Goal: Task Accomplishment & Management: Complete application form

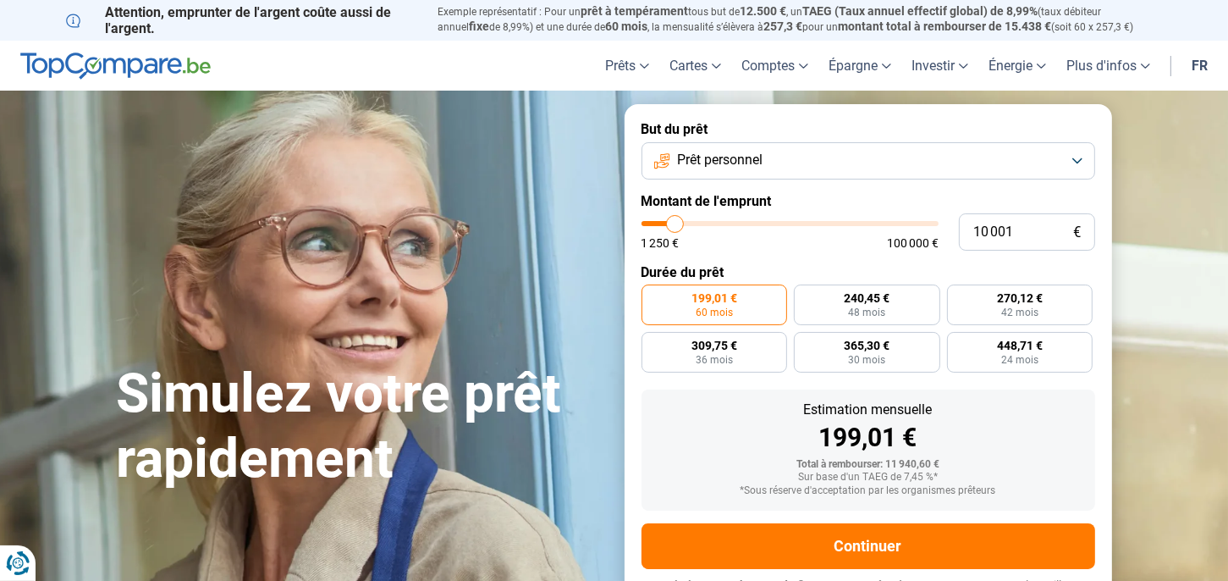
type input "12 250"
type input "12250"
type input "12 500"
type input "12500"
type input "13 000"
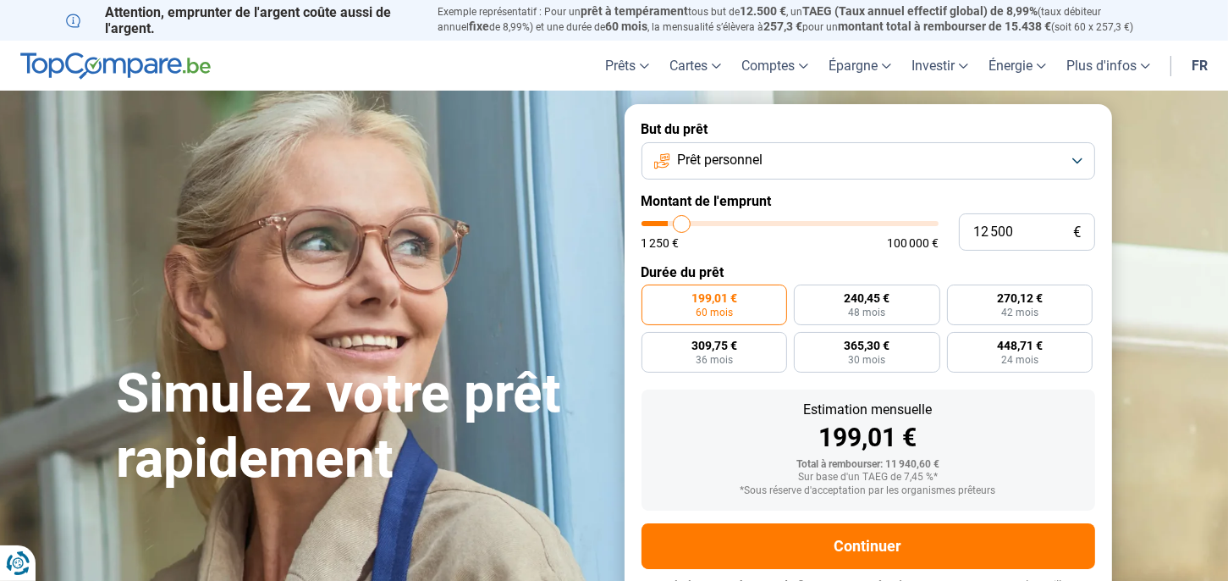
type input "13000"
type input "13 500"
type input "13500"
type input "13 750"
type input "13750"
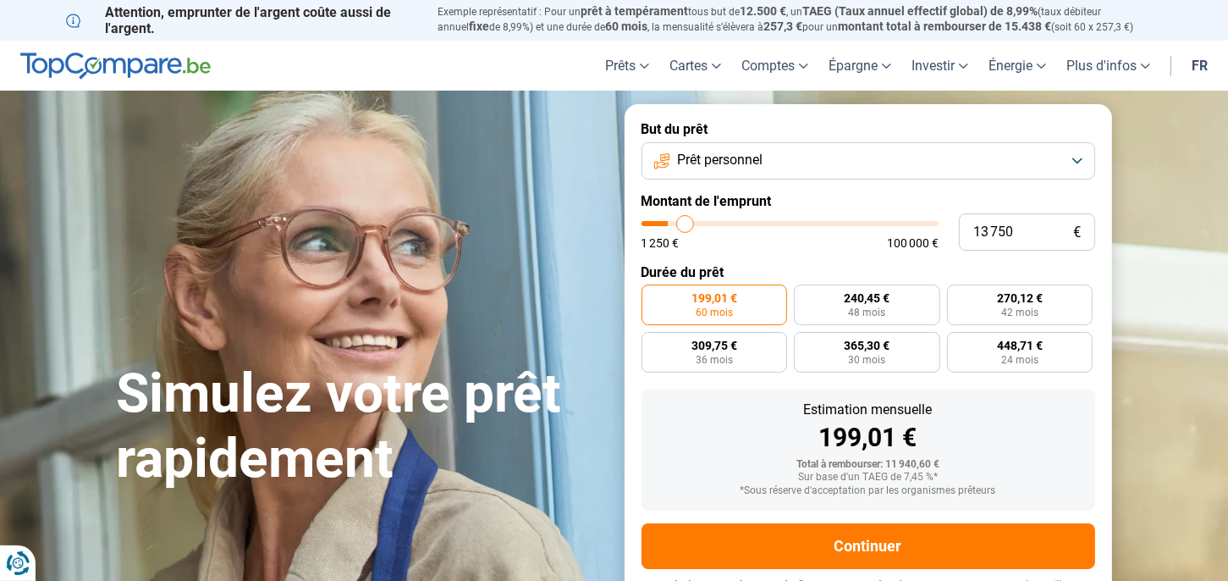
type input "14 500"
type input "14500"
type input "15 000"
type input "15000"
type input "15 500"
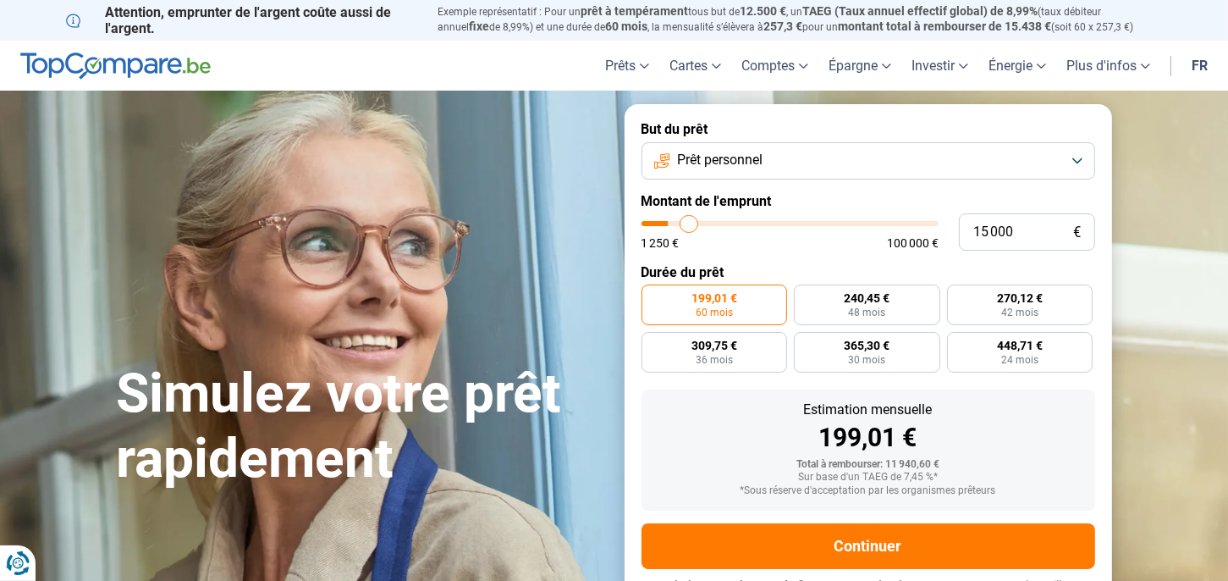
type input "15500"
type input "15 750"
type input "15750"
type input "16 000"
type input "16000"
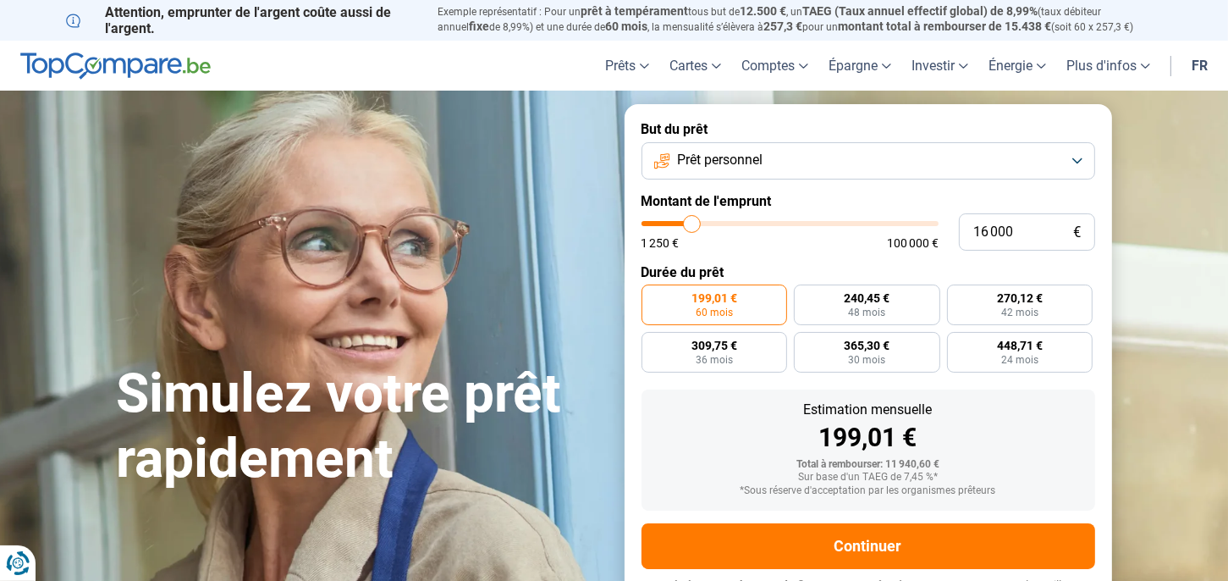
type input "16 250"
type input "16250"
type input "17 000"
type input "17000"
type input "17 500"
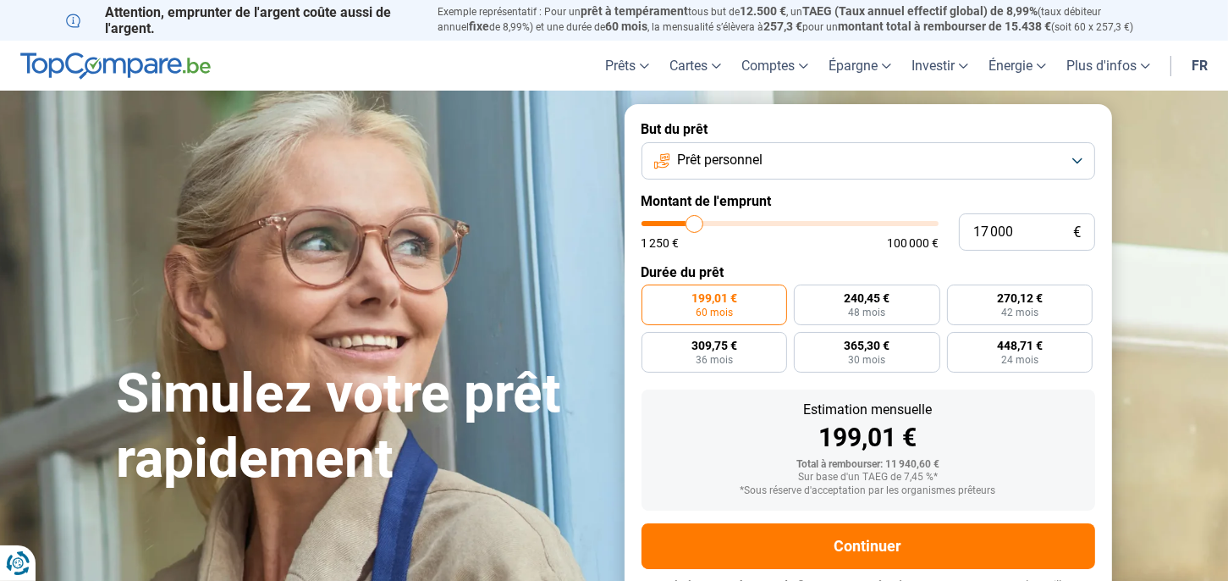
type input "17500"
type input "17 750"
type input "17750"
type input "18 000"
type input "18000"
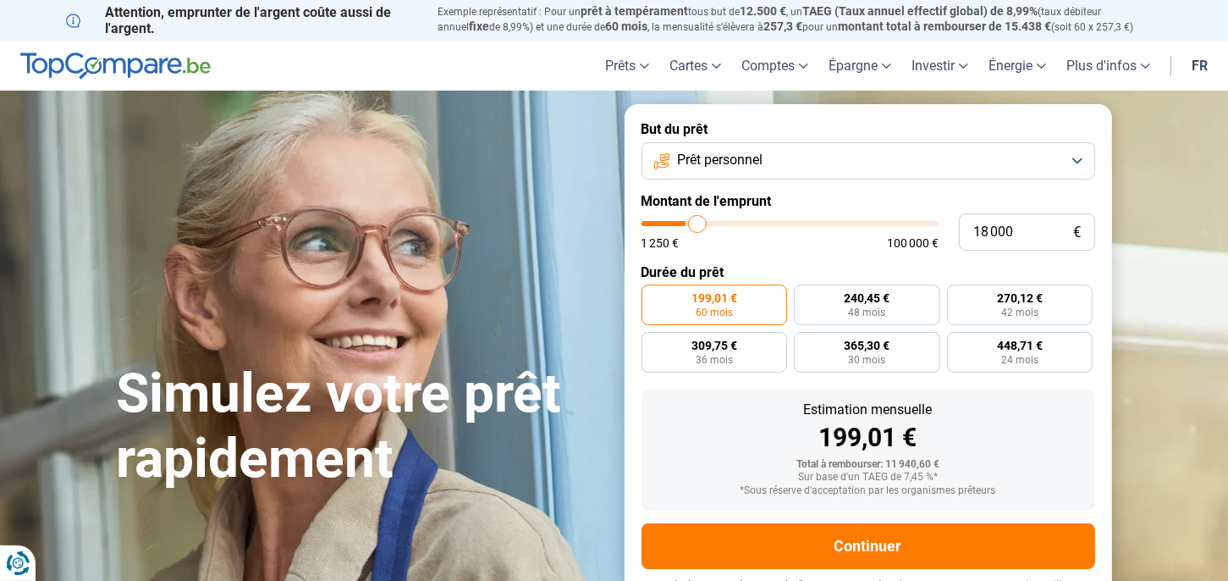
type input "19 000"
type input "19000"
type input "19 500"
type input "19500"
type input "19 750"
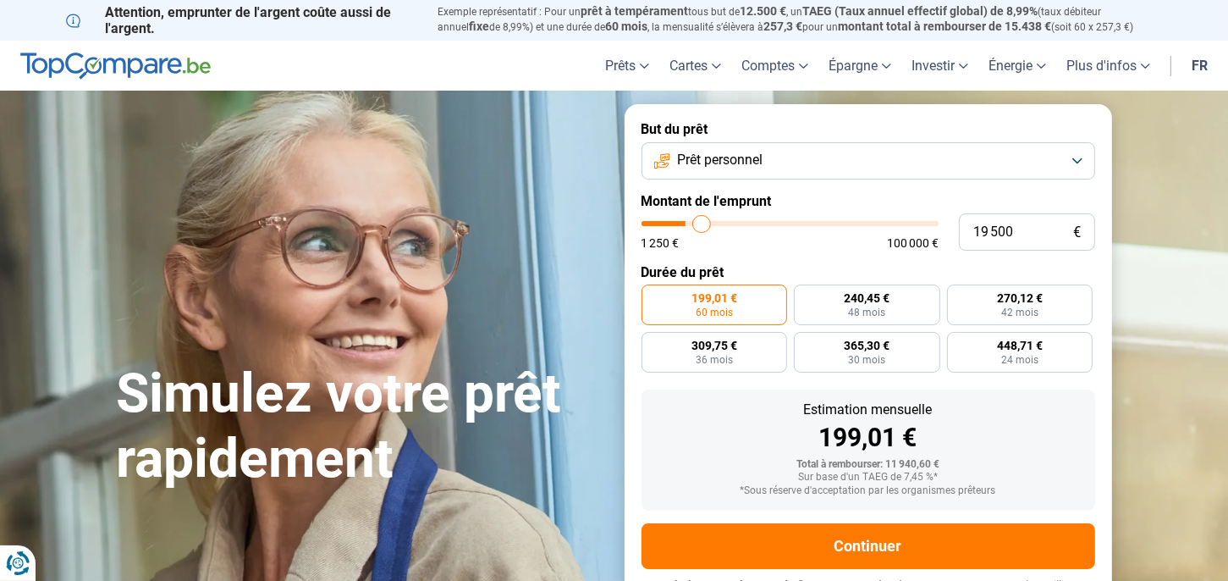
type input "19750"
type input "20 000"
type input "20000"
type input "20 500"
type input "20500"
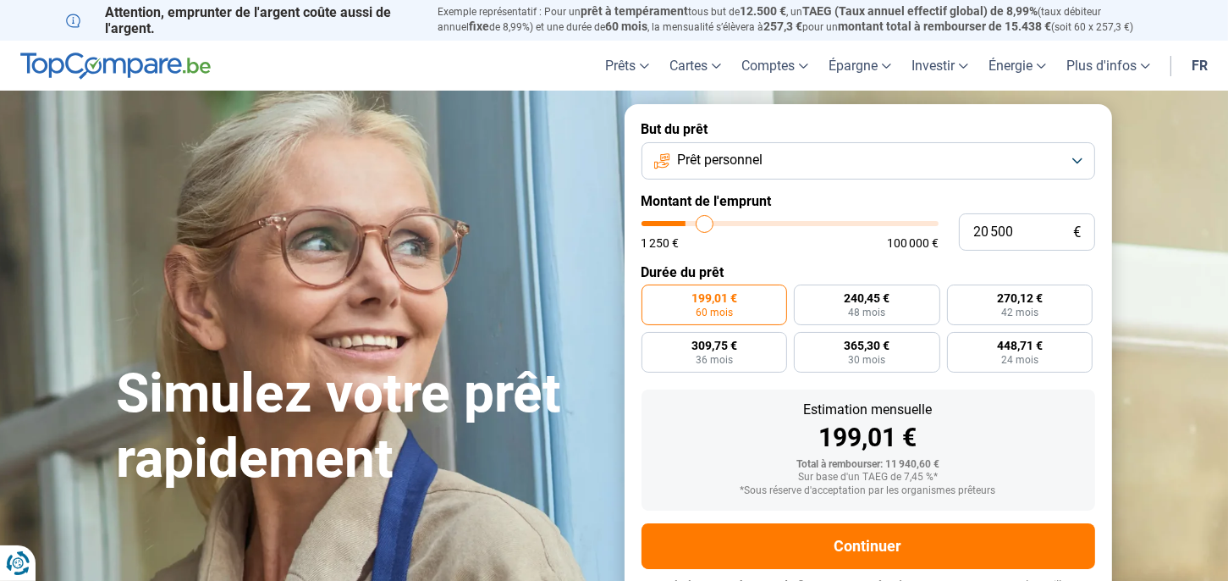
type input "20 750"
type input "20750"
type input "21 000"
type input "21000"
type input "21 250"
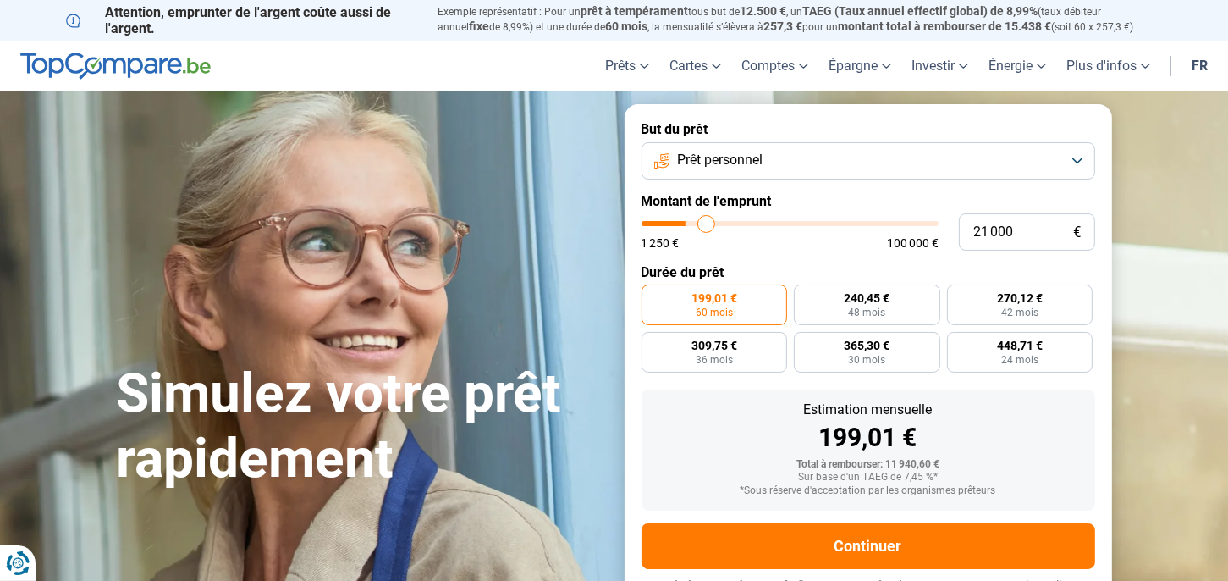
type input "21250"
type input "21 500"
type input "21500"
type input "21 750"
type input "21750"
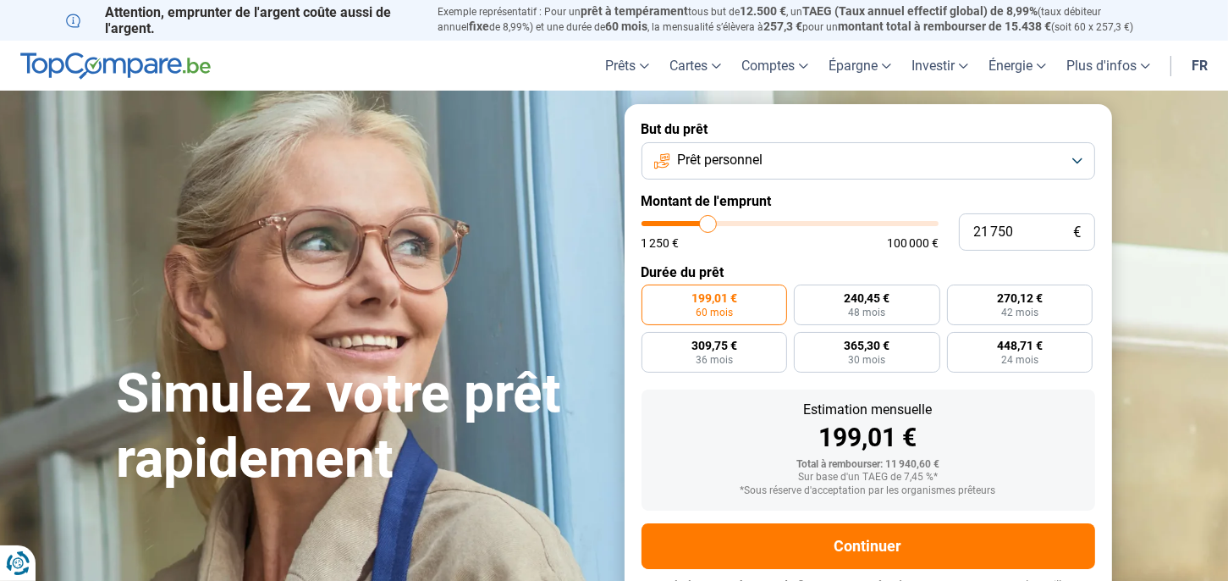
type input "22 000"
type input "22000"
type input "22 500"
type input "22500"
type input "23 000"
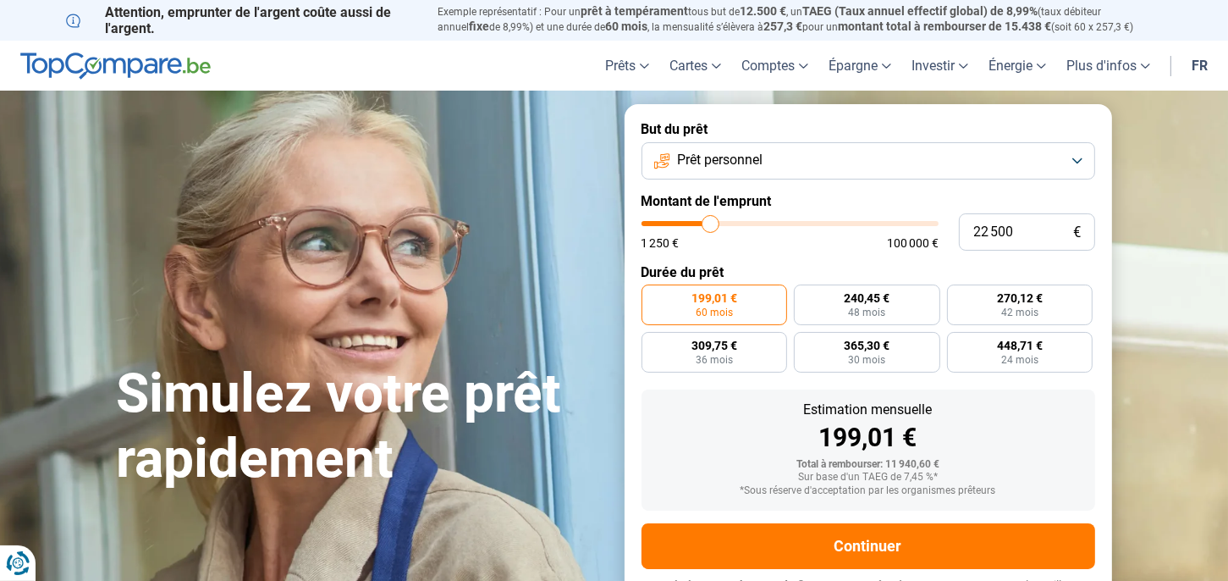
type input "23000"
type input "23 250"
type input "23250"
type input "23 500"
type input "23500"
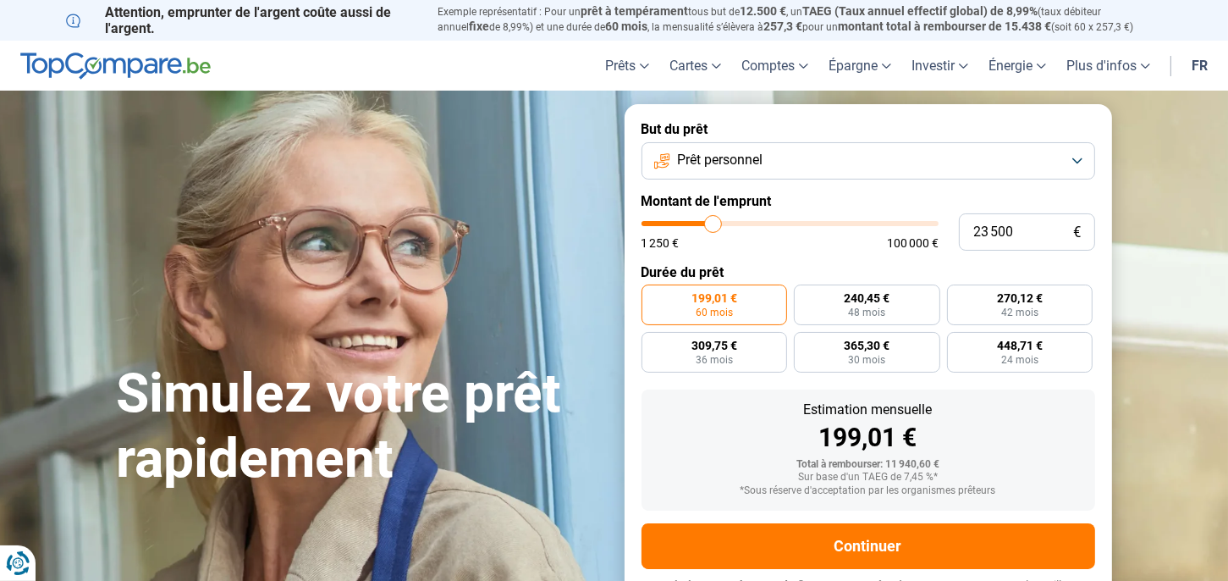
type input "23 250"
type input "23250"
type input "23 000"
type input "23000"
type input "22 750"
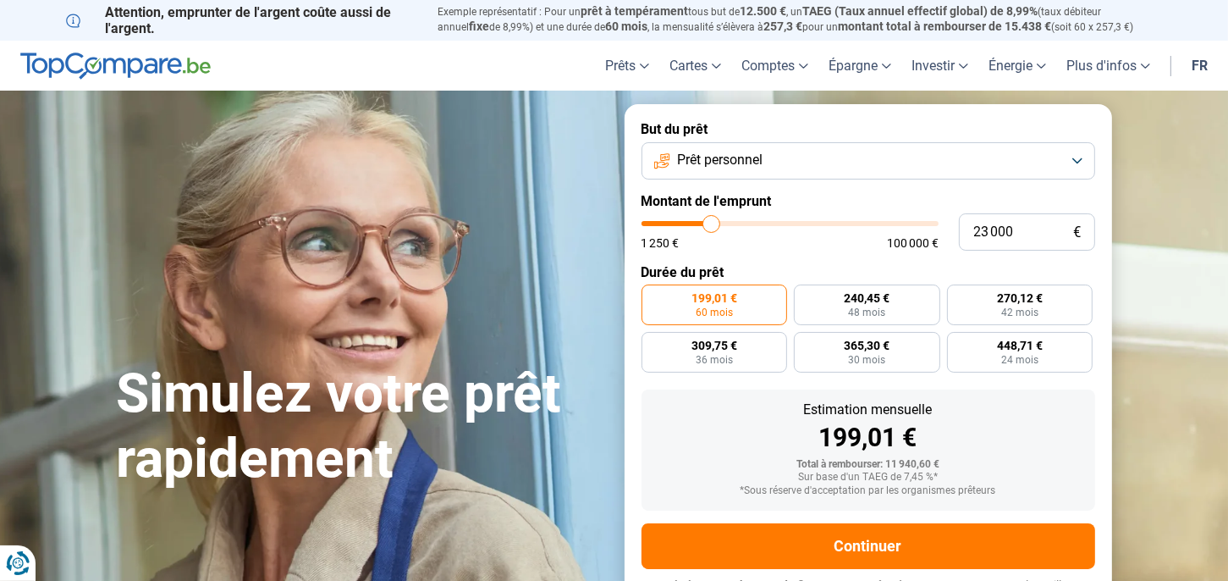
type input "22750"
type input "22 250"
type input "22250"
type input "22 000"
type input "22000"
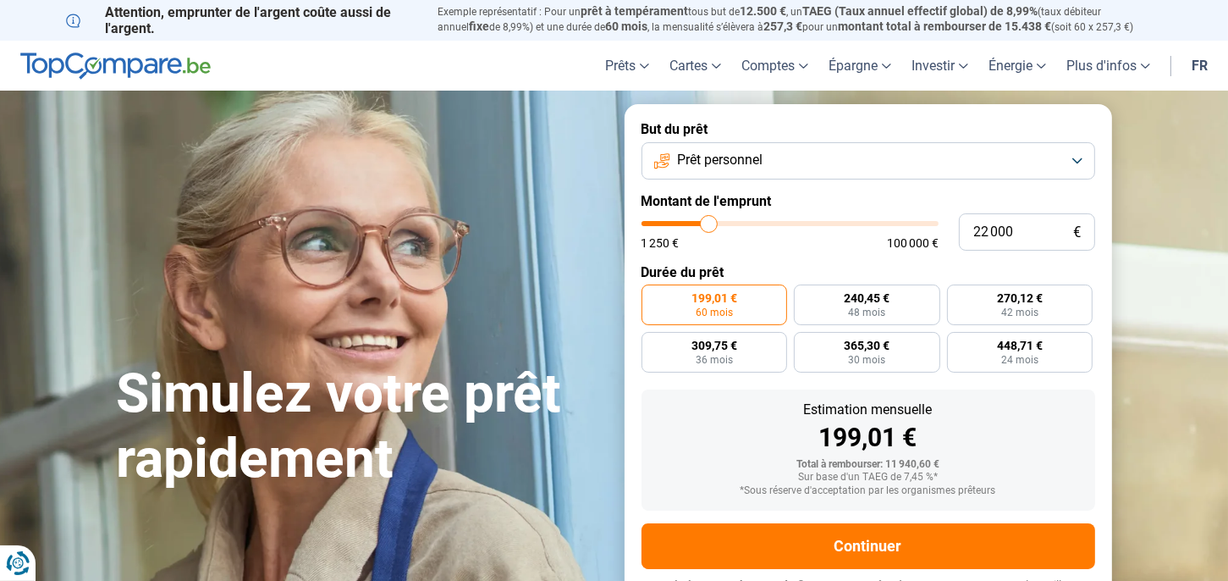
type input "21 750"
type input "21750"
type input "21 250"
type input "21250"
type input "21 000"
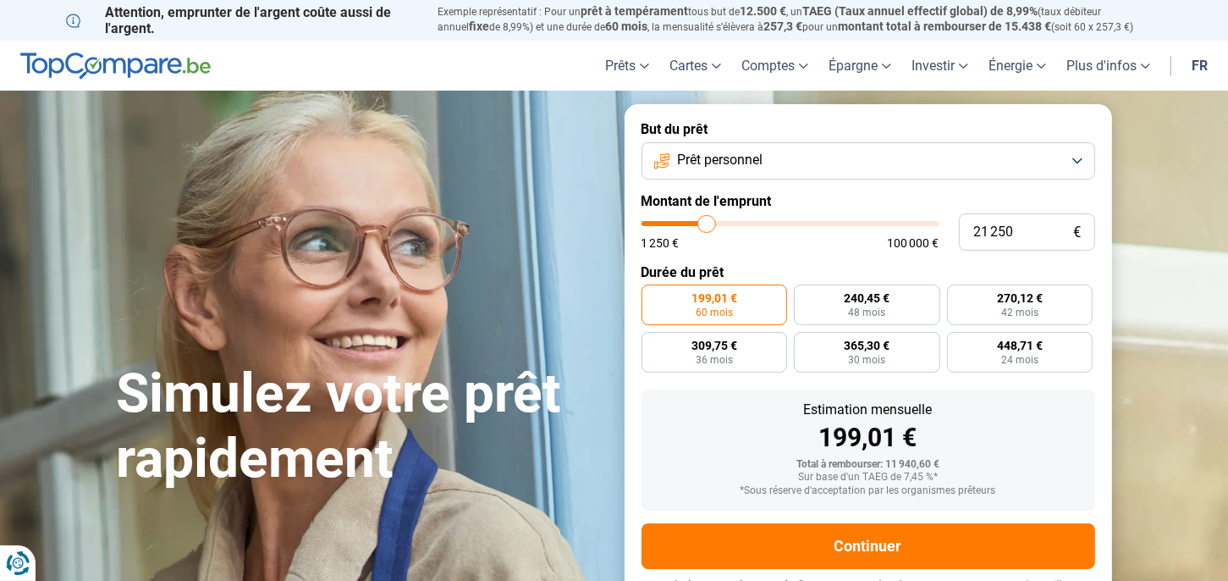
type input "21000"
type input "20 250"
type input "20250"
type input "20 000"
type input "20000"
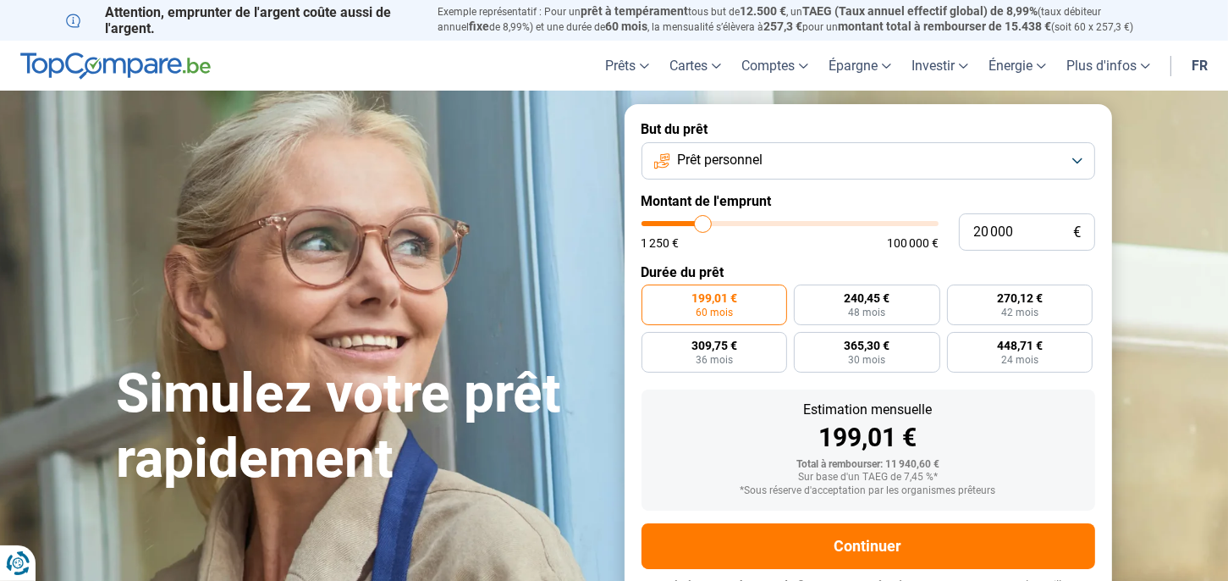
type input "19 750"
type input "19750"
type input "19 500"
type input "19500"
type input "19 250"
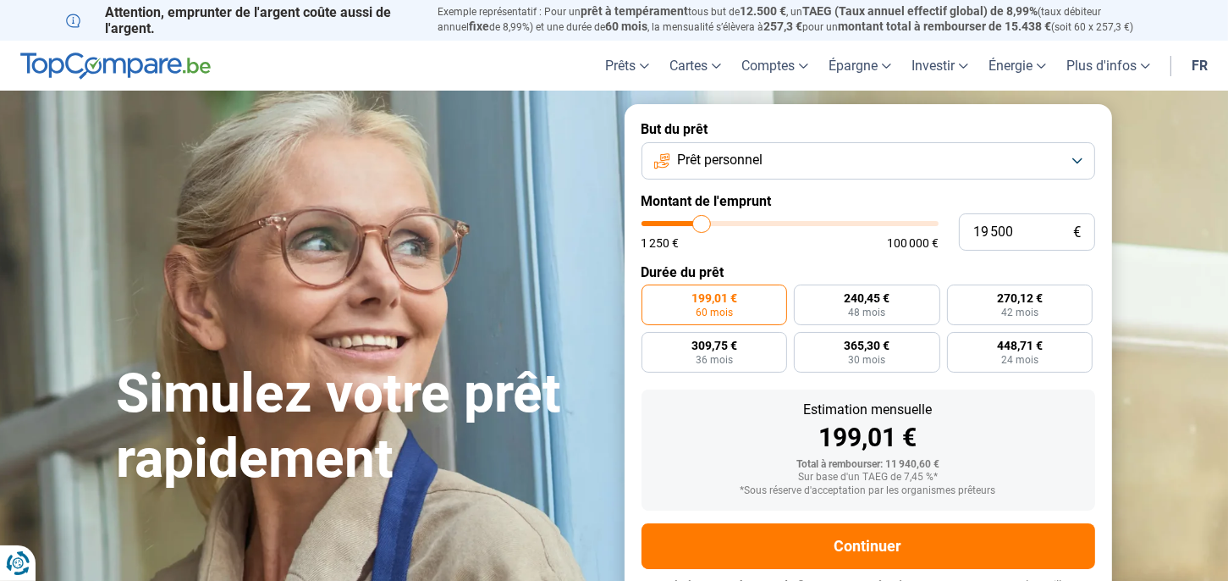
type input "19250"
type input "18 500"
type input "18500"
type input "18 000"
type input "18000"
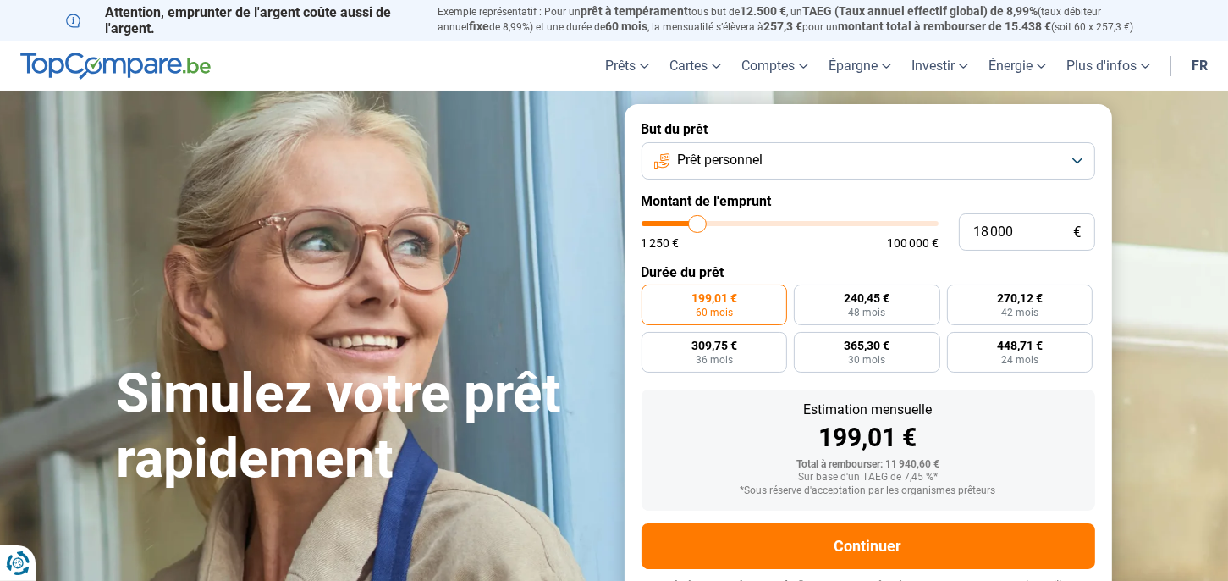
type input "17 500"
type input "17500"
type input "15 500"
type input "15500"
type input "13 500"
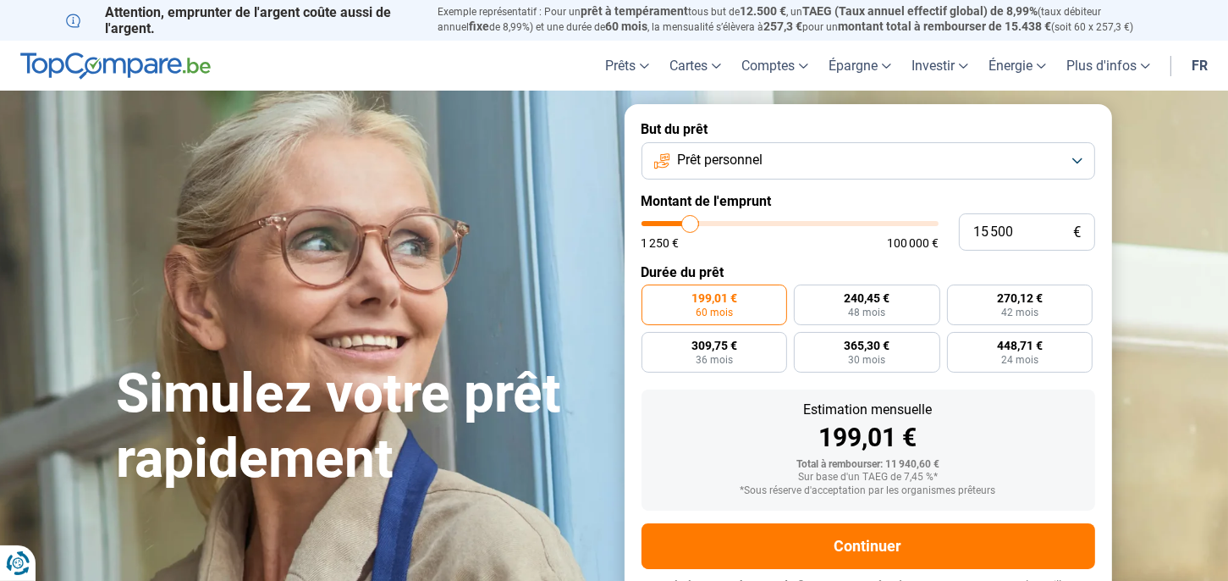
type input "13500"
type input "12 000"
type input "12000"
type input "11 000"
type input "11000"
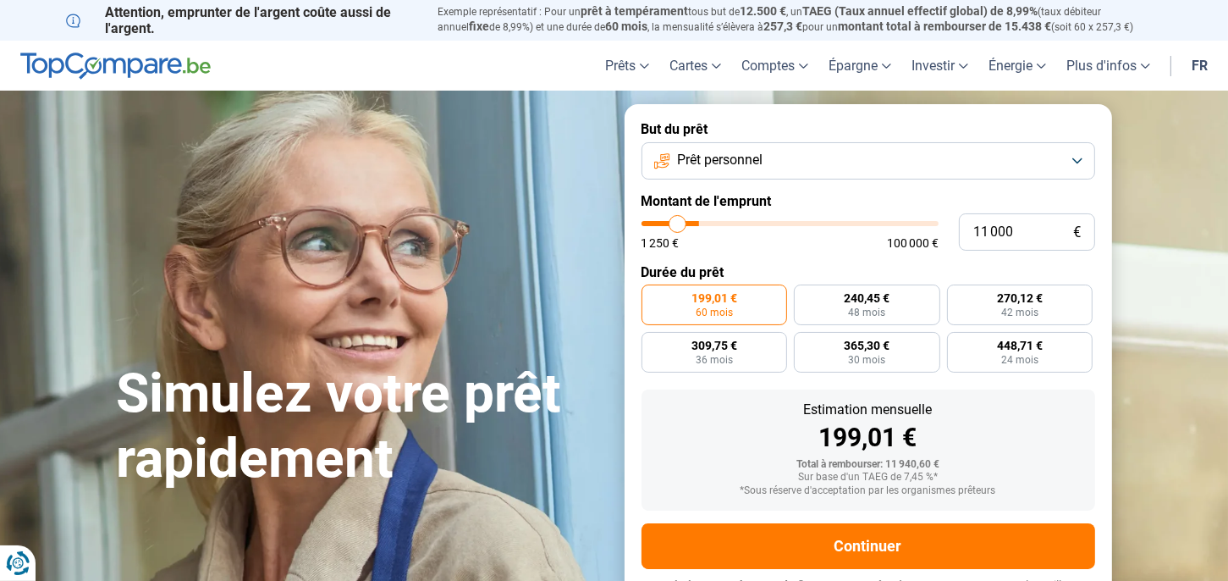
type input "9 750"
type input "9750"
type input "8 750"
type input "8750"
type input "8 250"
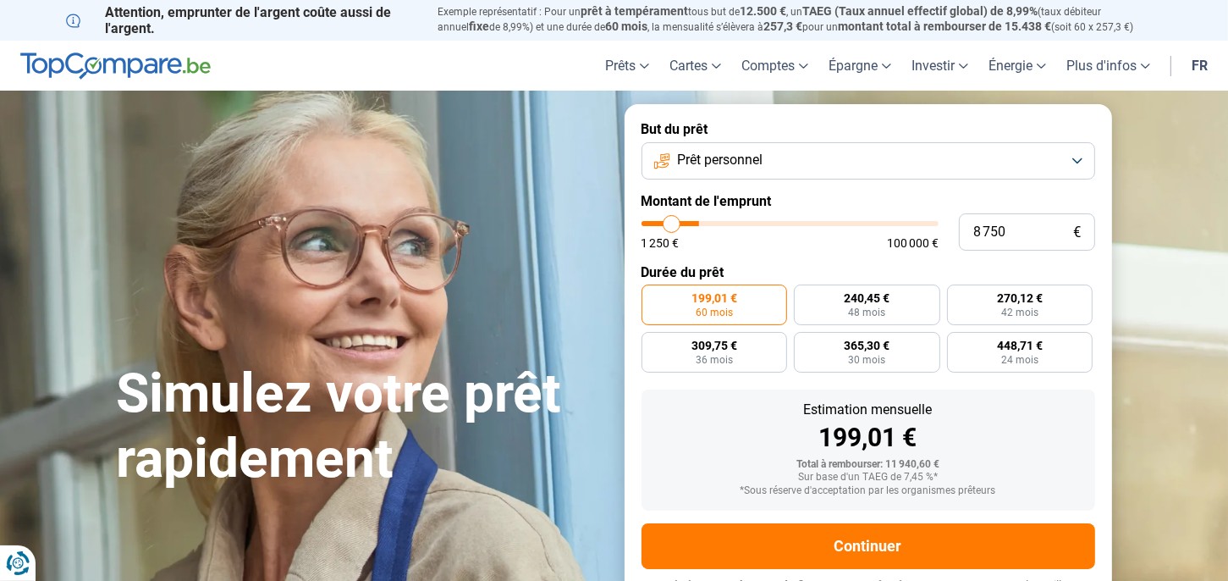
type input "8250"
type input "8 000"
type input "8000"
type input "7 500"
type input "7500"
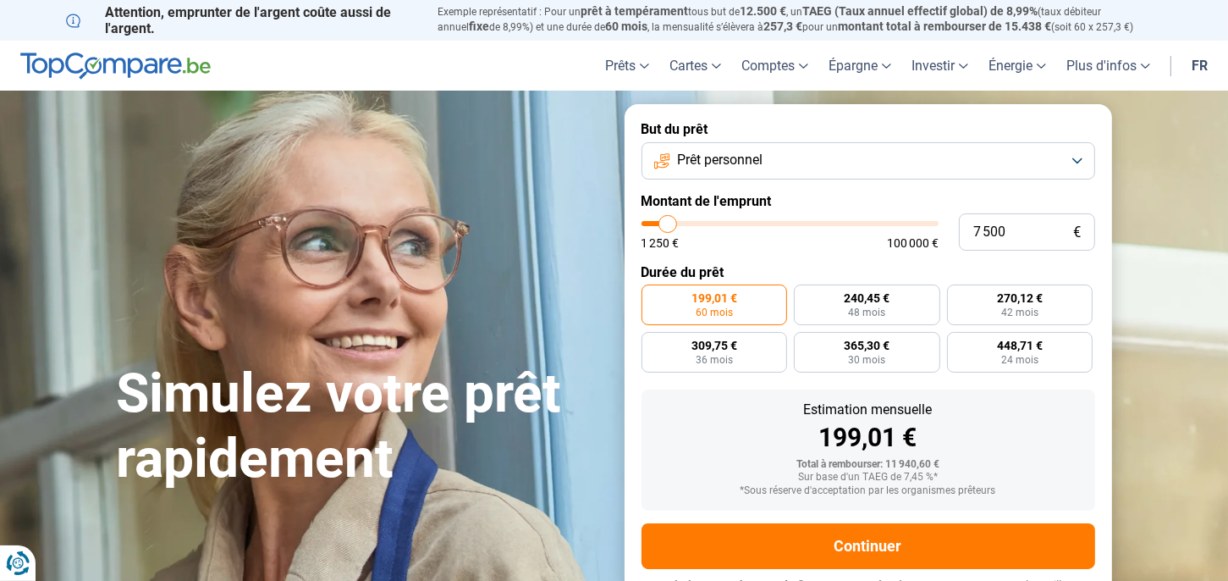
type input "7 000"
type input "7000"
type input "6 500"
type input "6500"
type input "5 750"
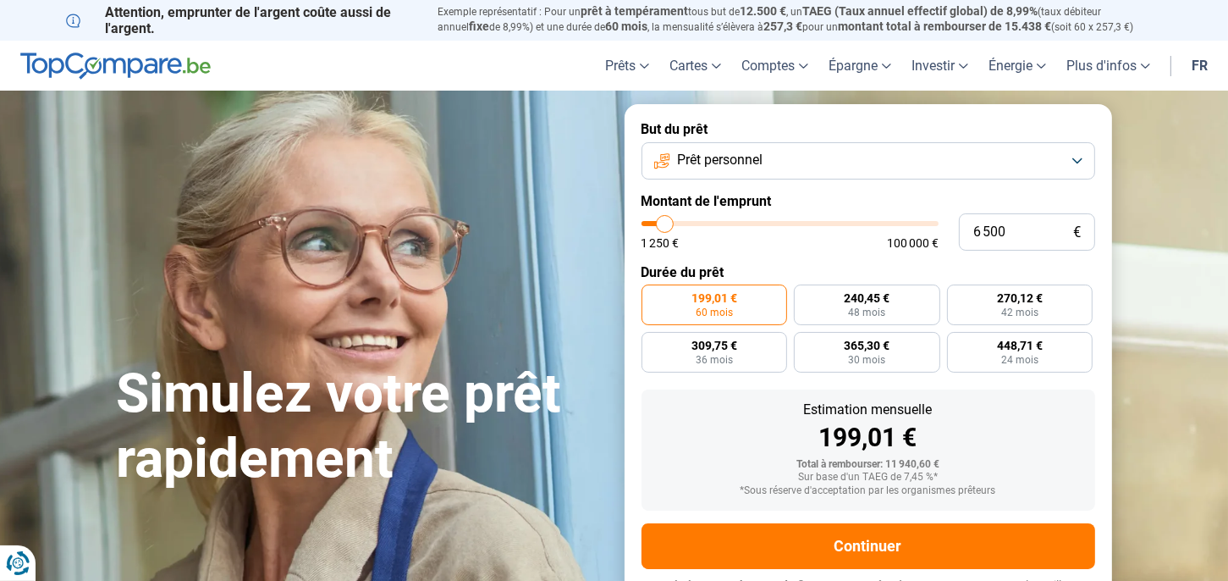
type input "5750"
type input "5 500"
type input "5500"
type input "5 000"
type input "5000"
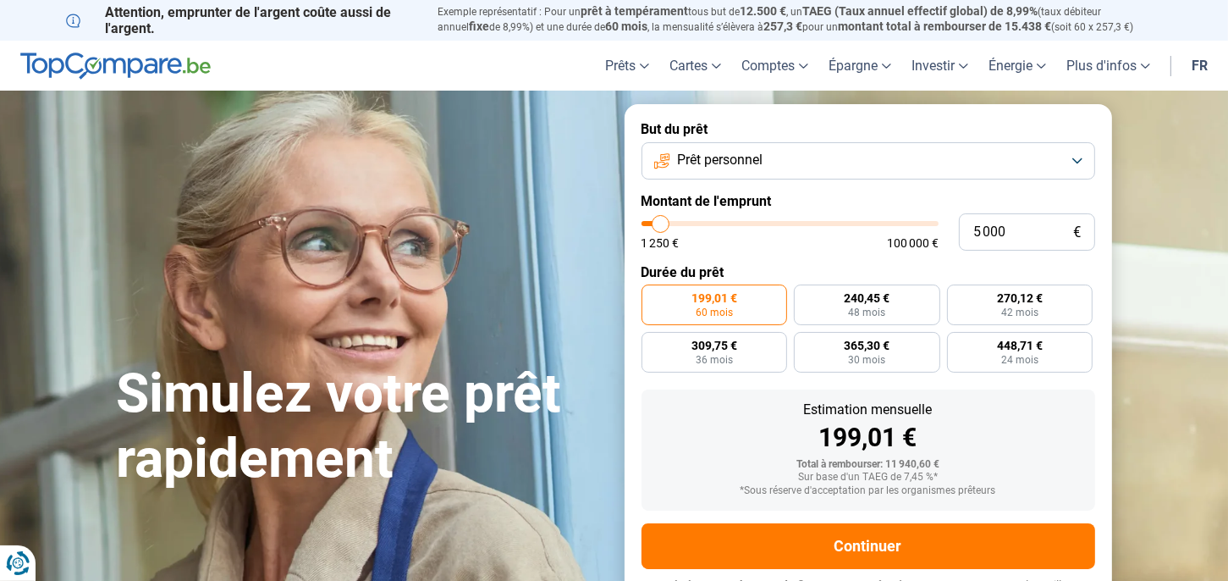
type input "4 750"
type input "4750"
type input "4 500"
type input "4500"
type input "4 250"
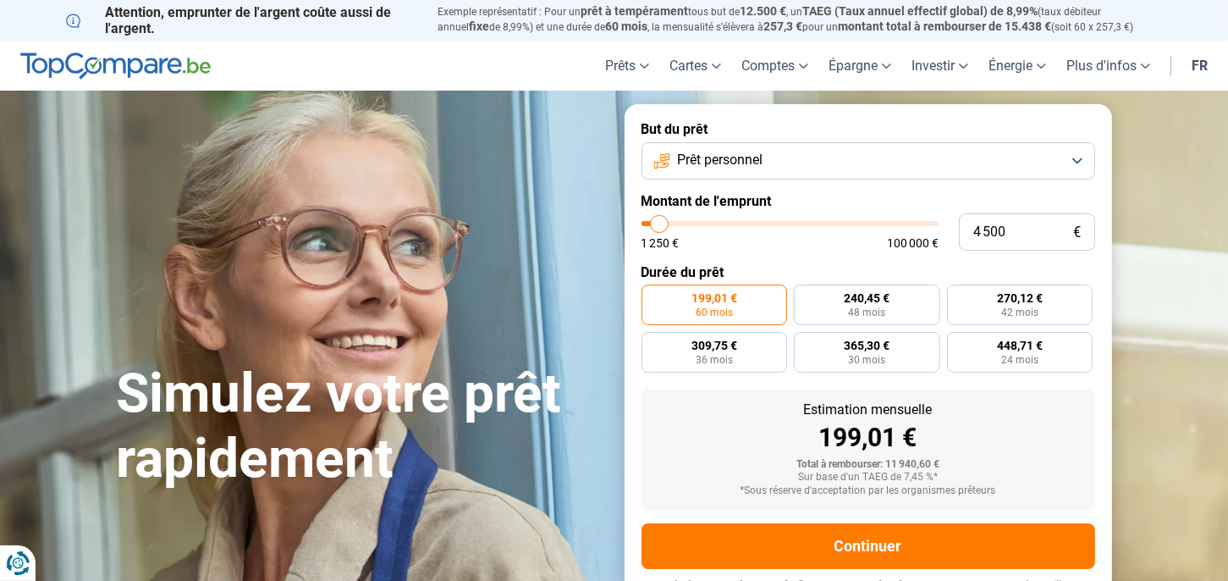
type input "4250"
type input "4 000"
type input "4000"
type input "3 750"
type input "3750"
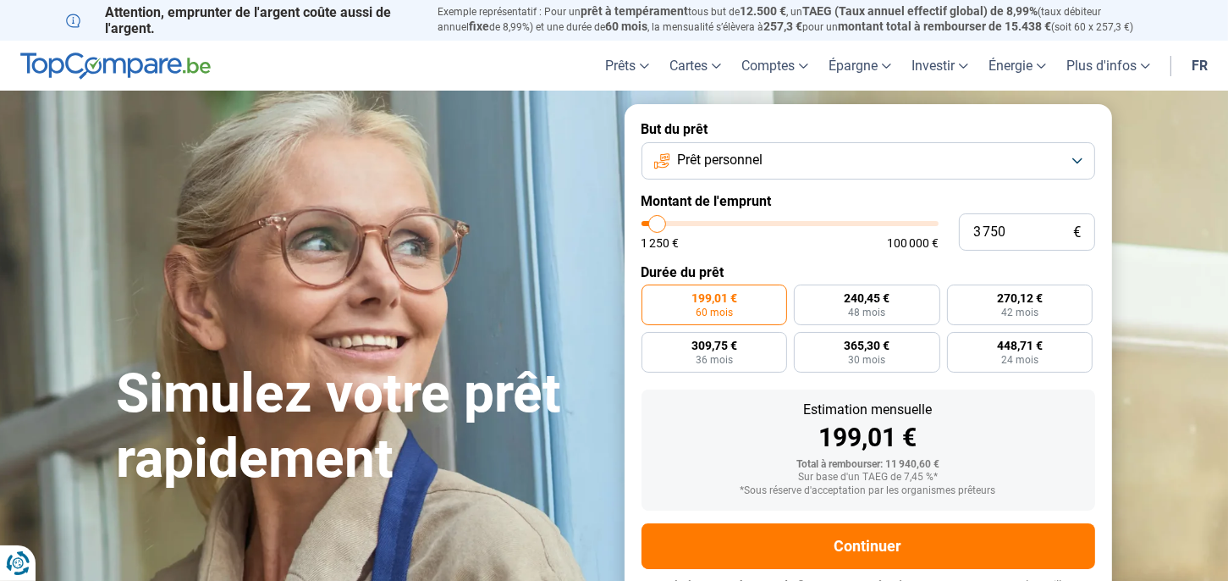
type input "3 500"
type input "3500"
type input "3 250"
type input "3250"
type input "3 500"
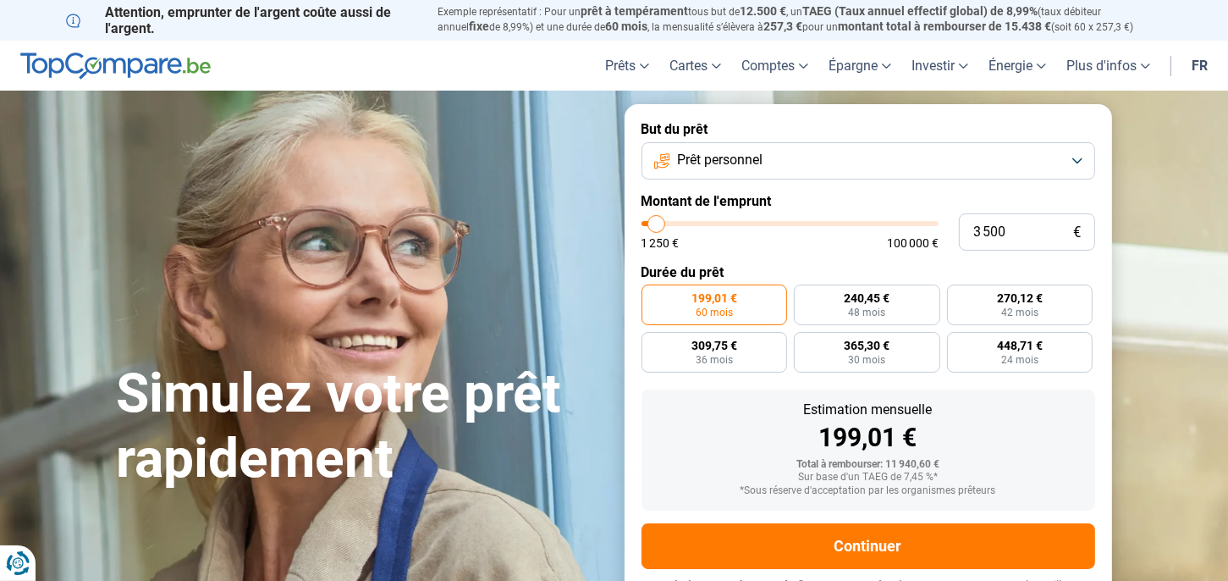
drag, startPoint x: 680, startPoint y: 221, endPoint x: 660, endPoint y: 227, distance: 21.2
type input "3750"
click at [658, 226] on input "range" at bounding box center [789, 223] width 297 height 5
type input "3 750"
radio input "true"
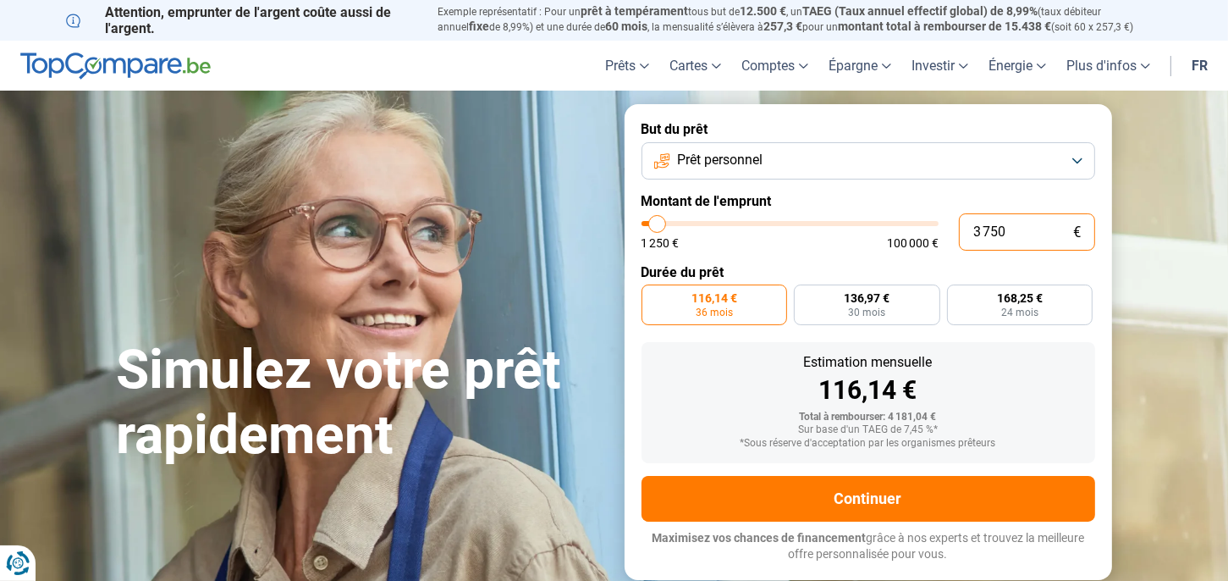
click at [1010, 227] on input "3 750" at bounding box center [1027, 231] width 136 height 37
type input "375"
type input "1250"
type input "37"
type input "1250"
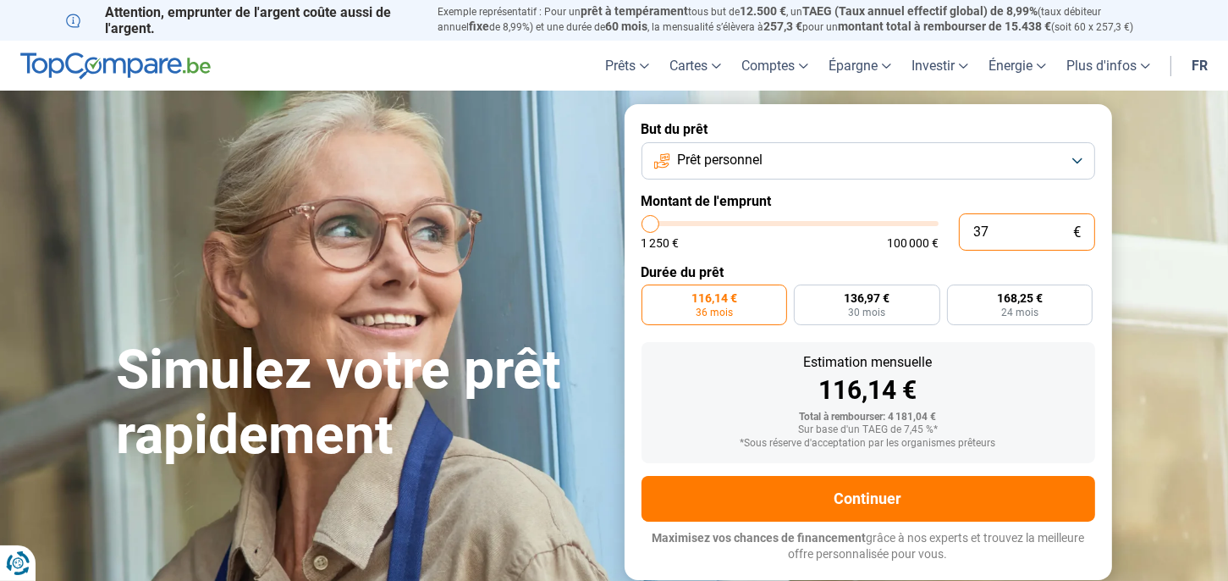
type input "3"
type input "1250"
type input "0"
type input "1250"
type input "5"
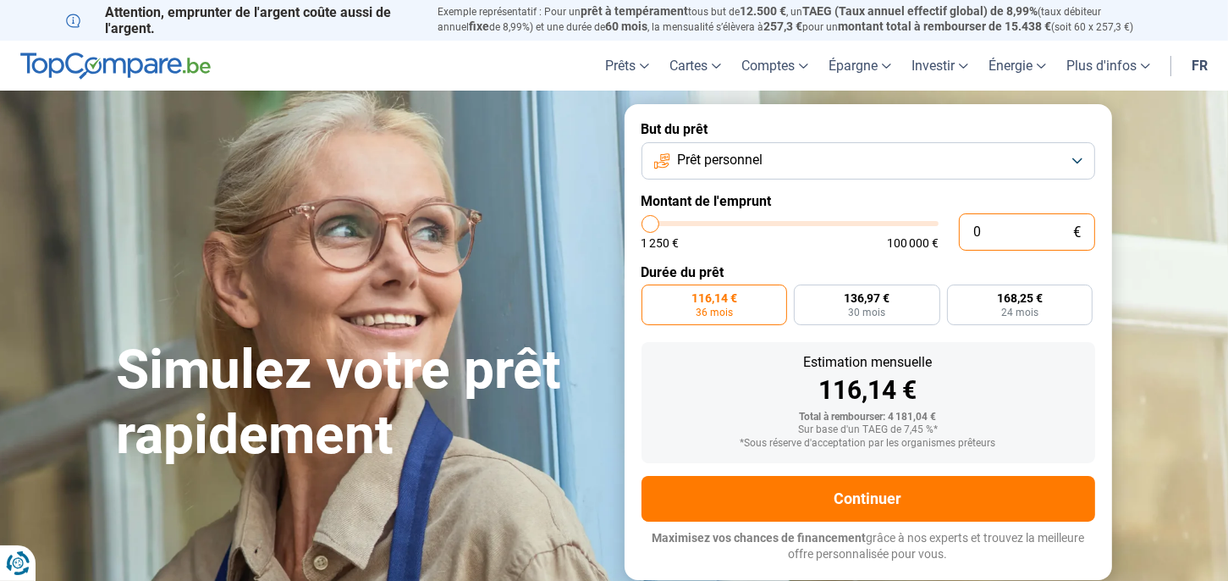
type input "1250"
type input "50"
type input "1250"
type input "500"
type input "1250"
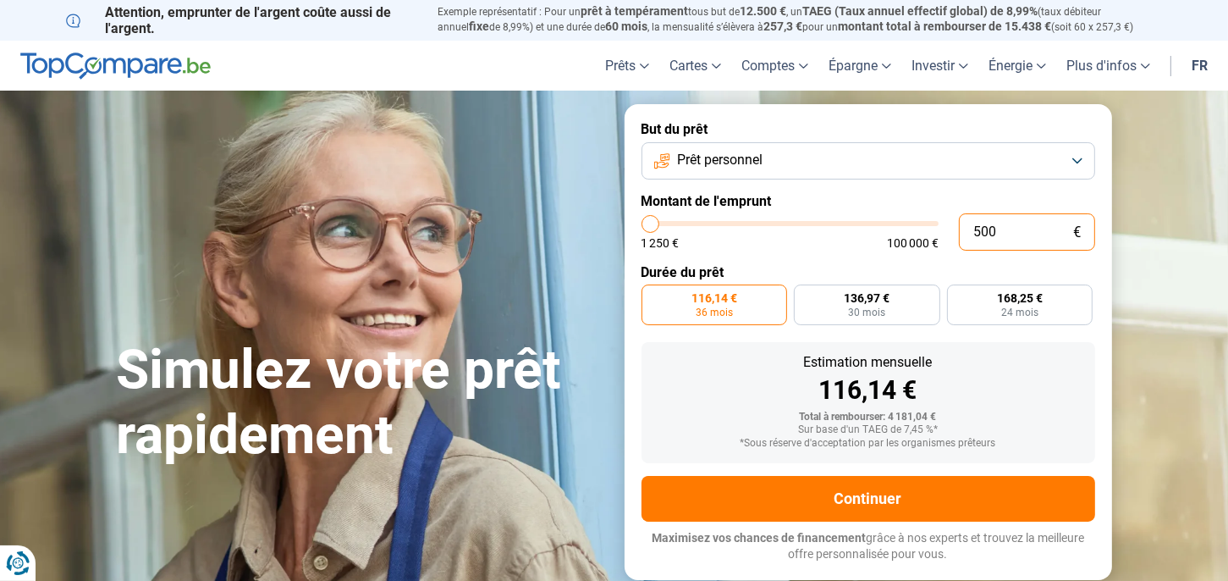
type input "5 000"
type input "5000"
type input "5 000"
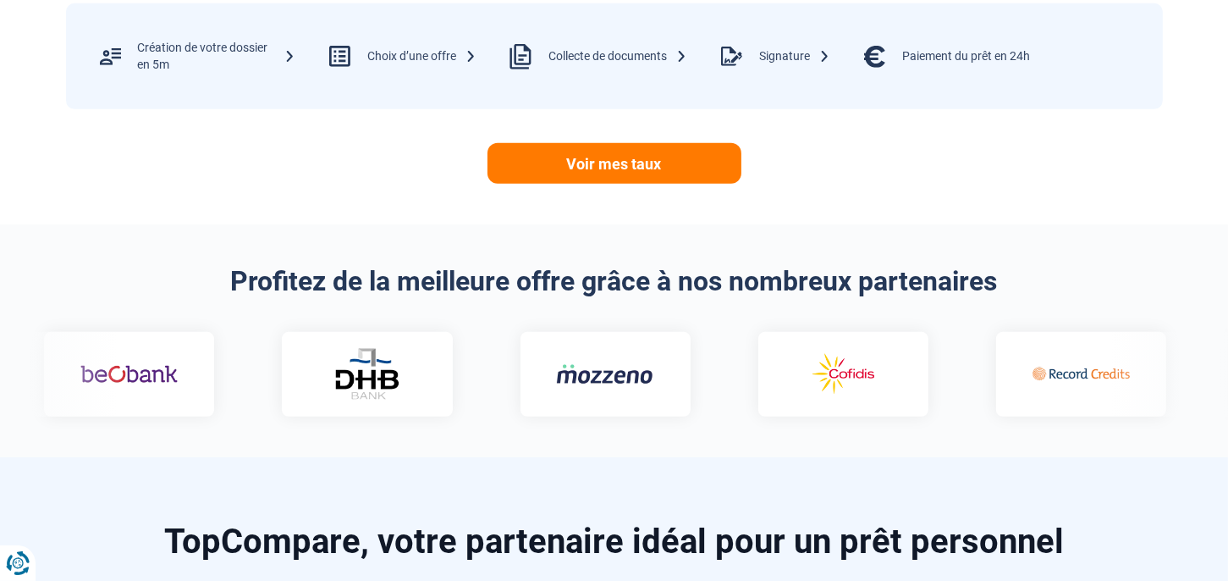
scroll to position [825, 0]
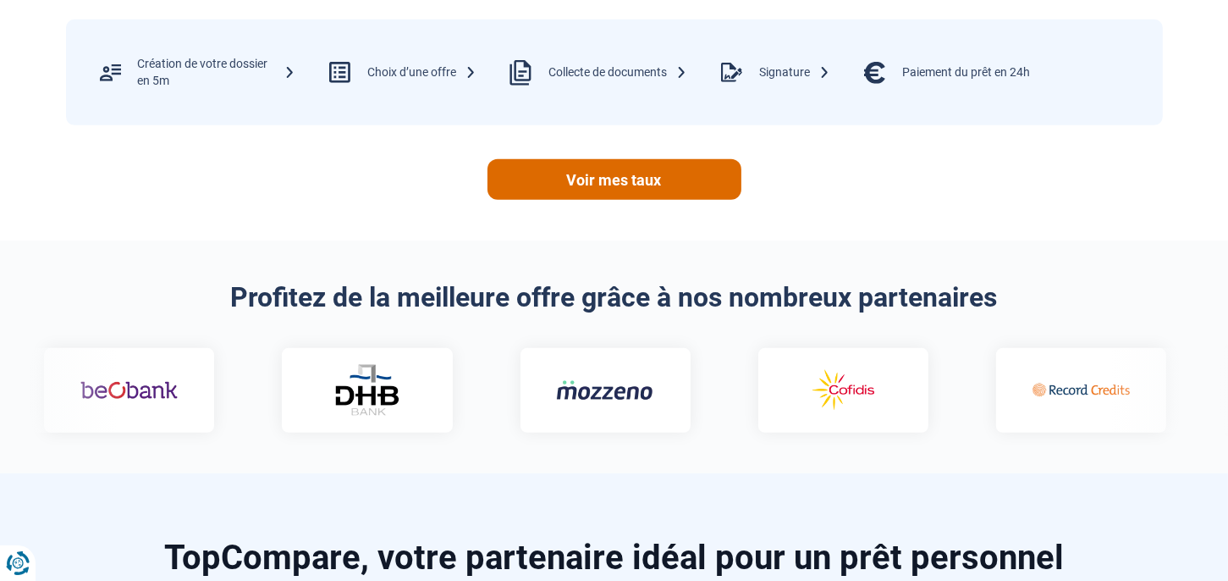
click at [603, 173] on link "Voir mes taux" at bounding box center [614, 179] width 254 height 41
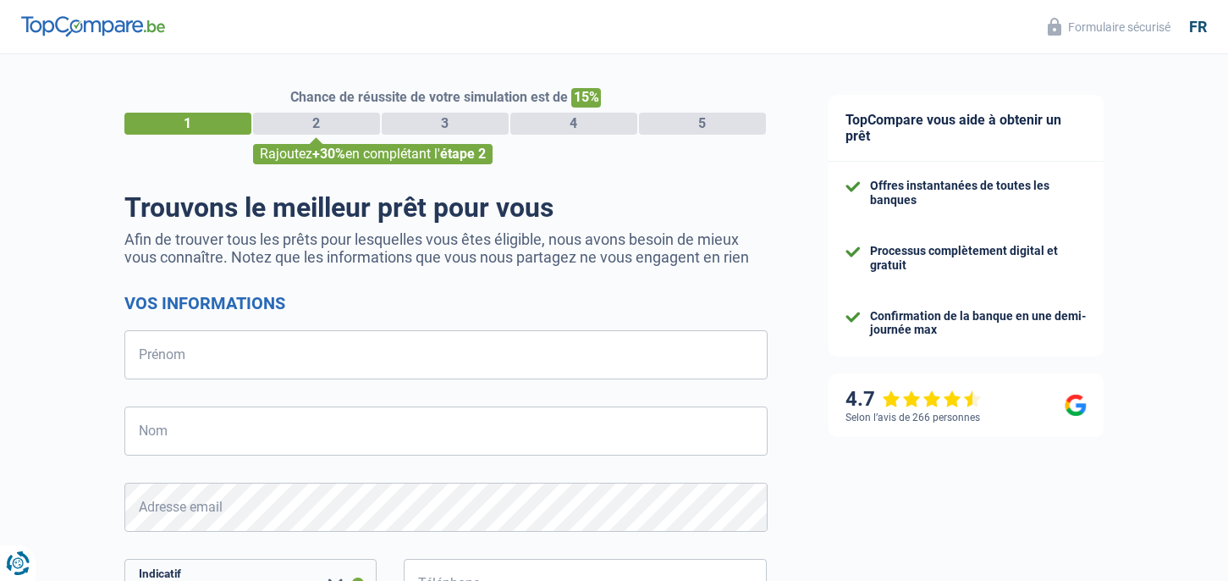
select select "32"
